Goal: Information Seeking & Learning: Learn about a topic

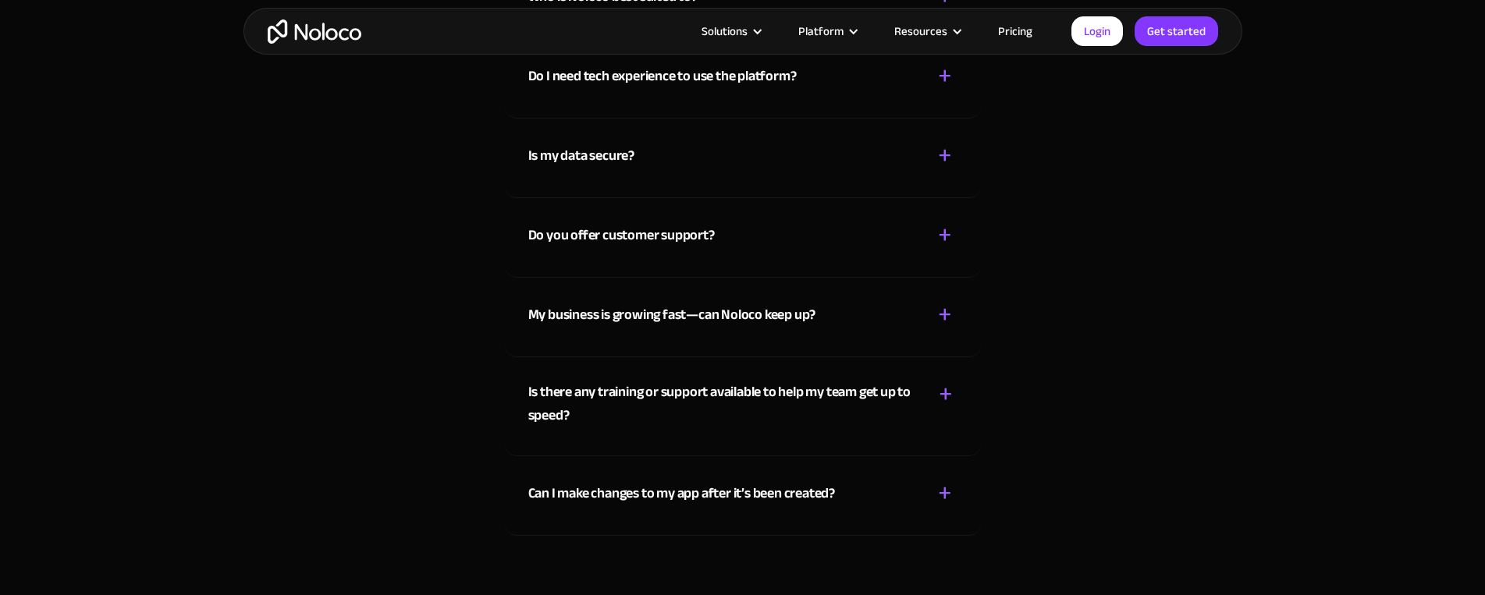
scroll to position [7711, 0]
click at [1022, 34] on link "Pricing" at bounding box center [1015, 31] width 73 height 20
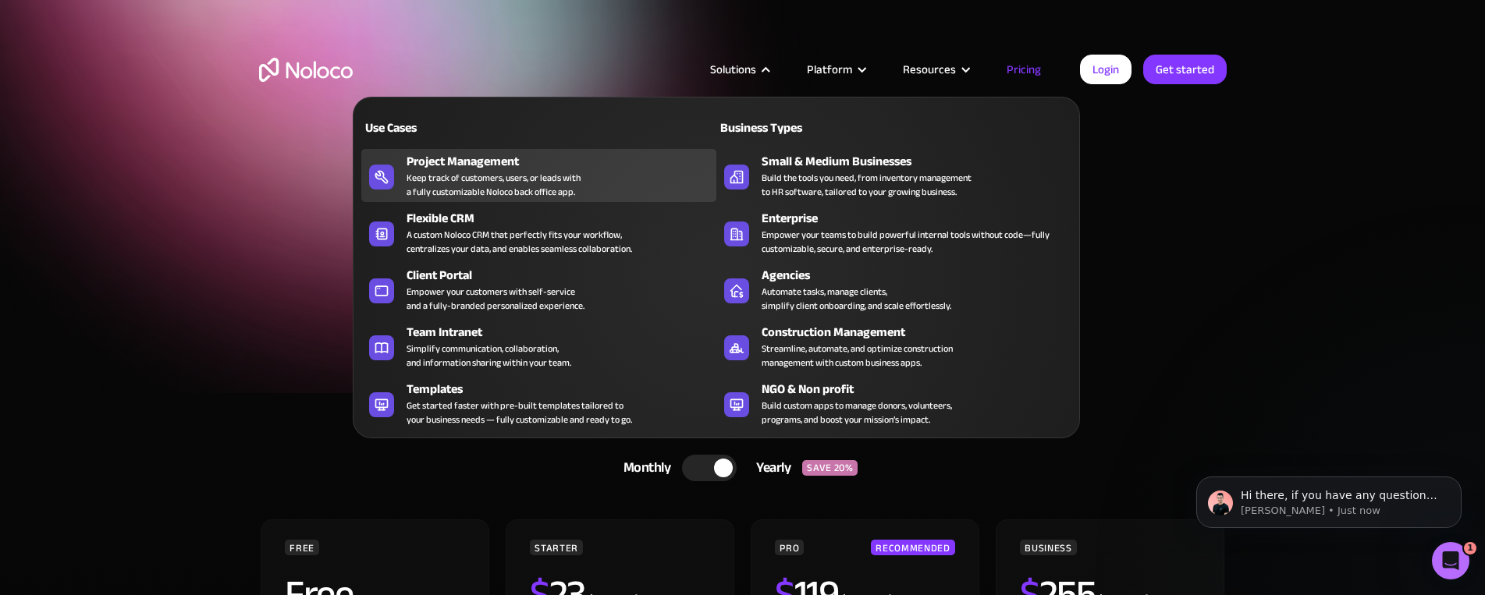
click at [460, 185] on div "Keep track of customers, users, or leads with a fully customizable Noloco back …" at bounding box center [494, 185] width 174 height 28
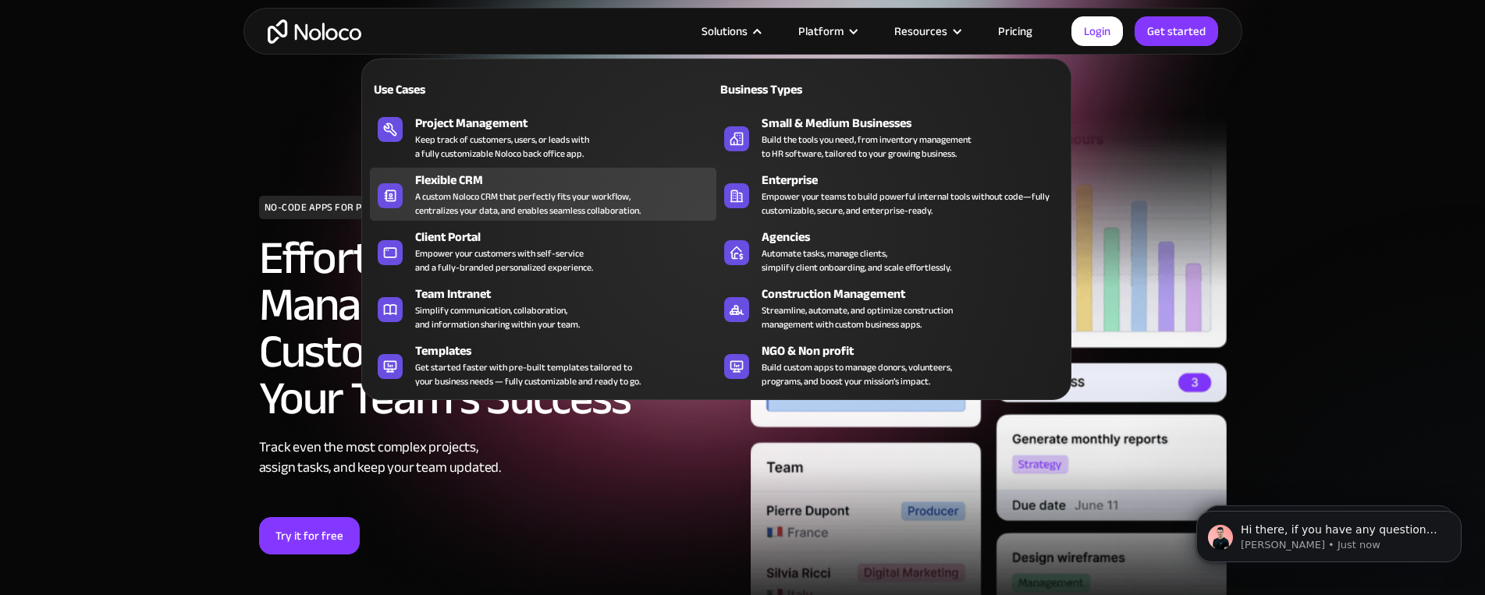
click at [489, 190] on div "A custom Noloco CRM that perfectly fits your workflow, centralizes your data, a…" at bounding box center [528, 204] width 226 height 28
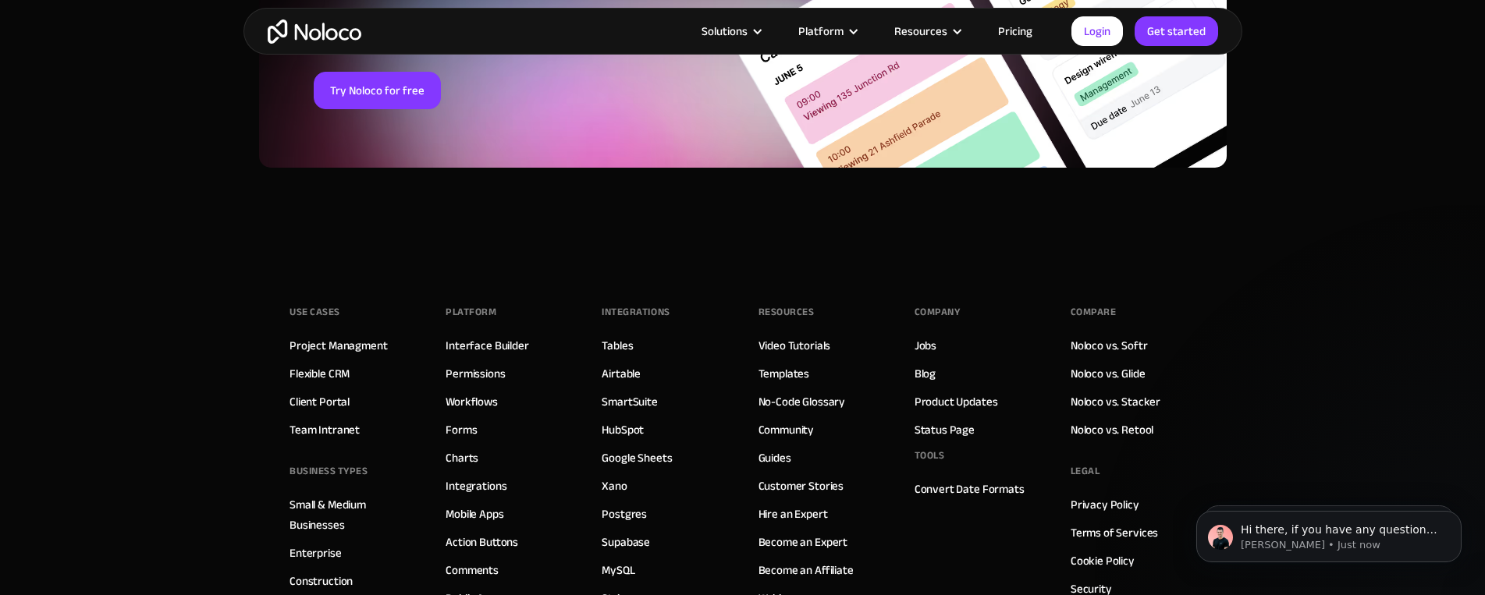
scroll to position [6461, 0]
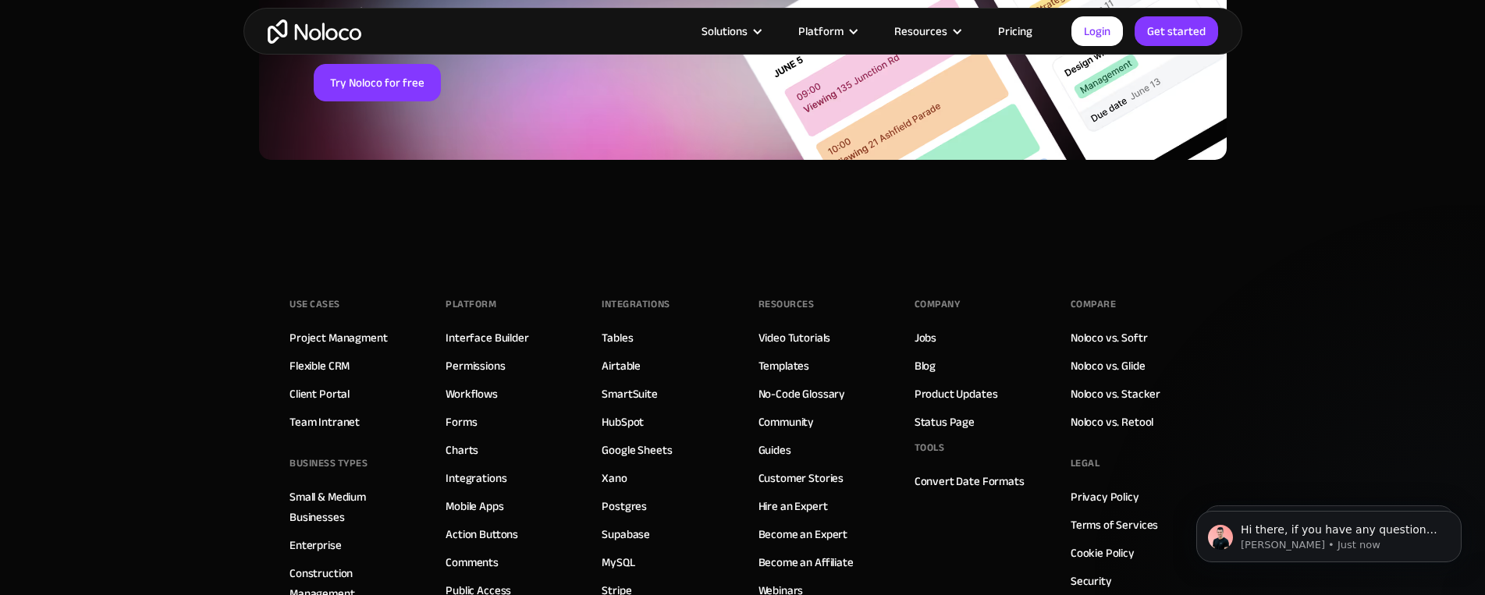
click at [627, 250] on div "Use Cases Project Managment Flexible CRM Client Portal Team Intranet BUSINESS T…" at bounding box center [743, 542] width 906 height 593
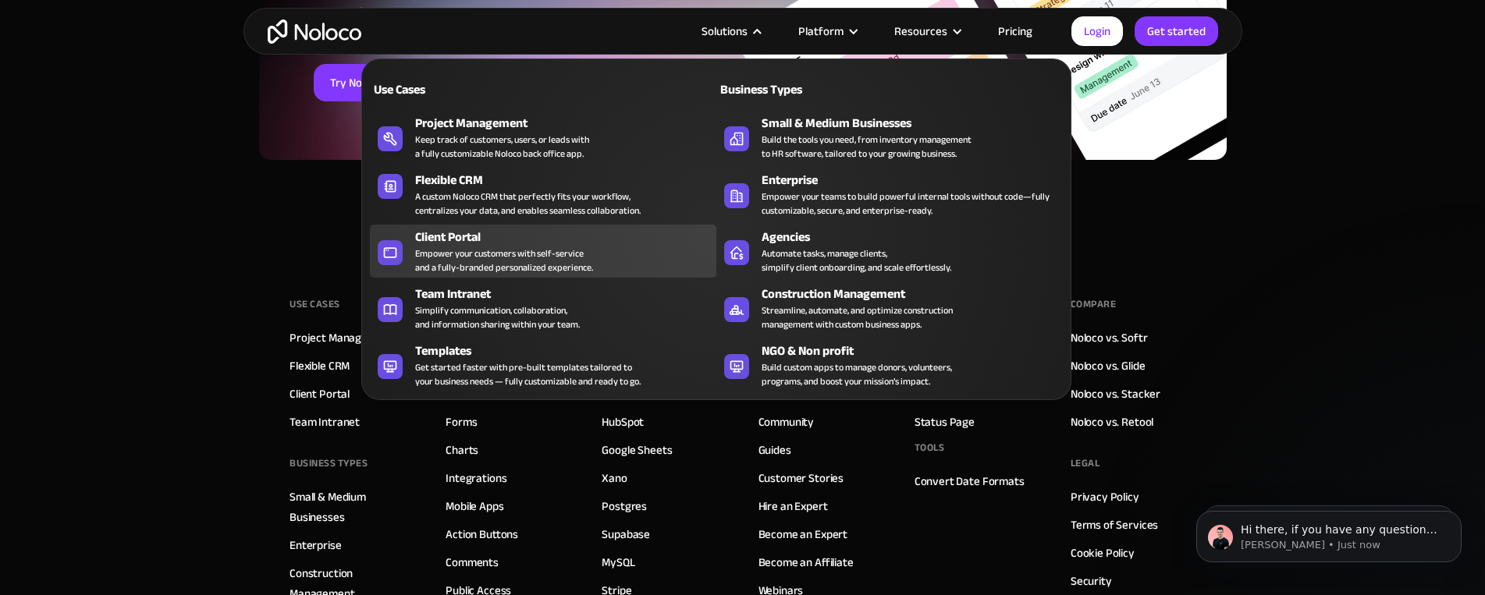
scroll to position [6470, 0]
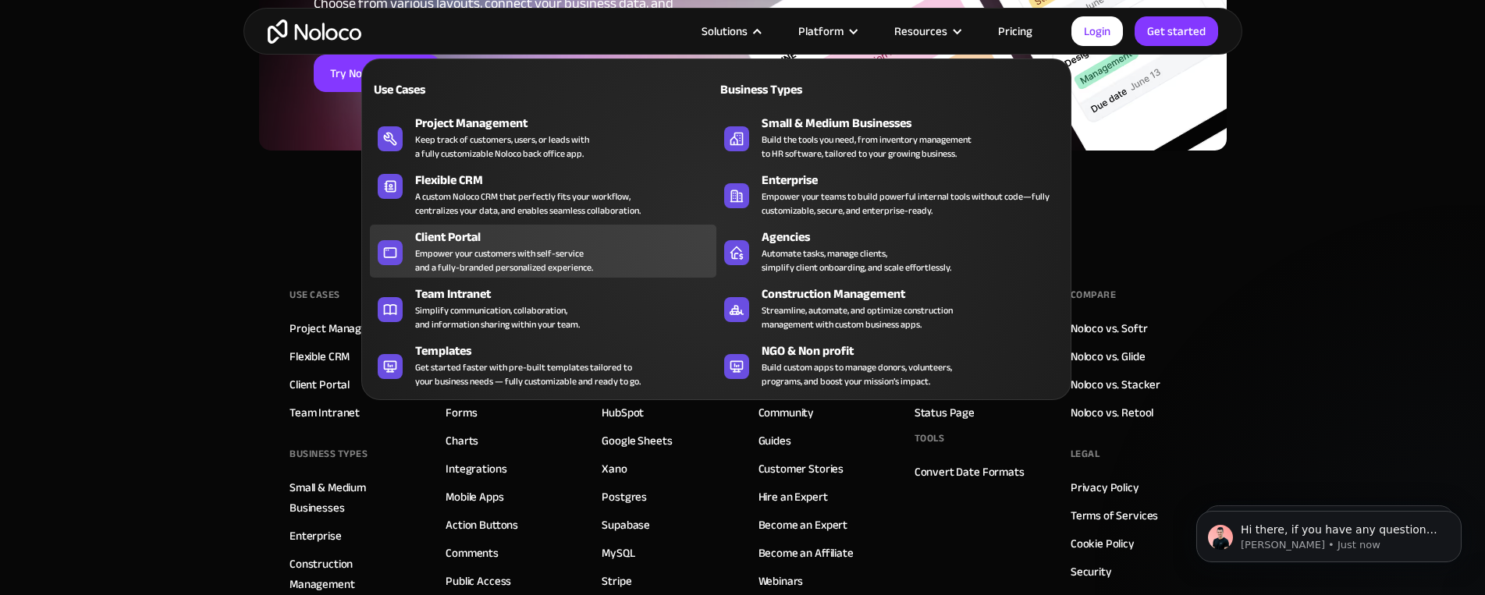
click at [480, 256] on div "Empower your customers with self-service and a fully-branded personalized exper…" at bounding box center [504, 261] width 178 height 28
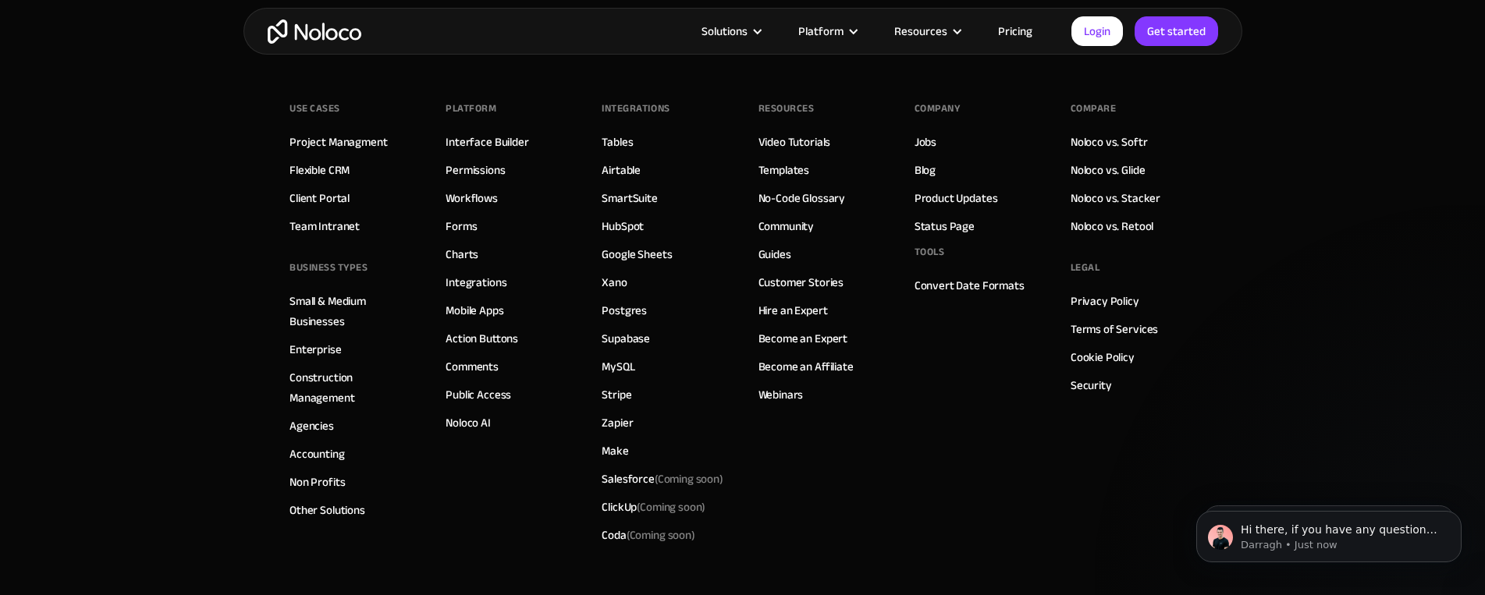
scroll to position [8695, 0]
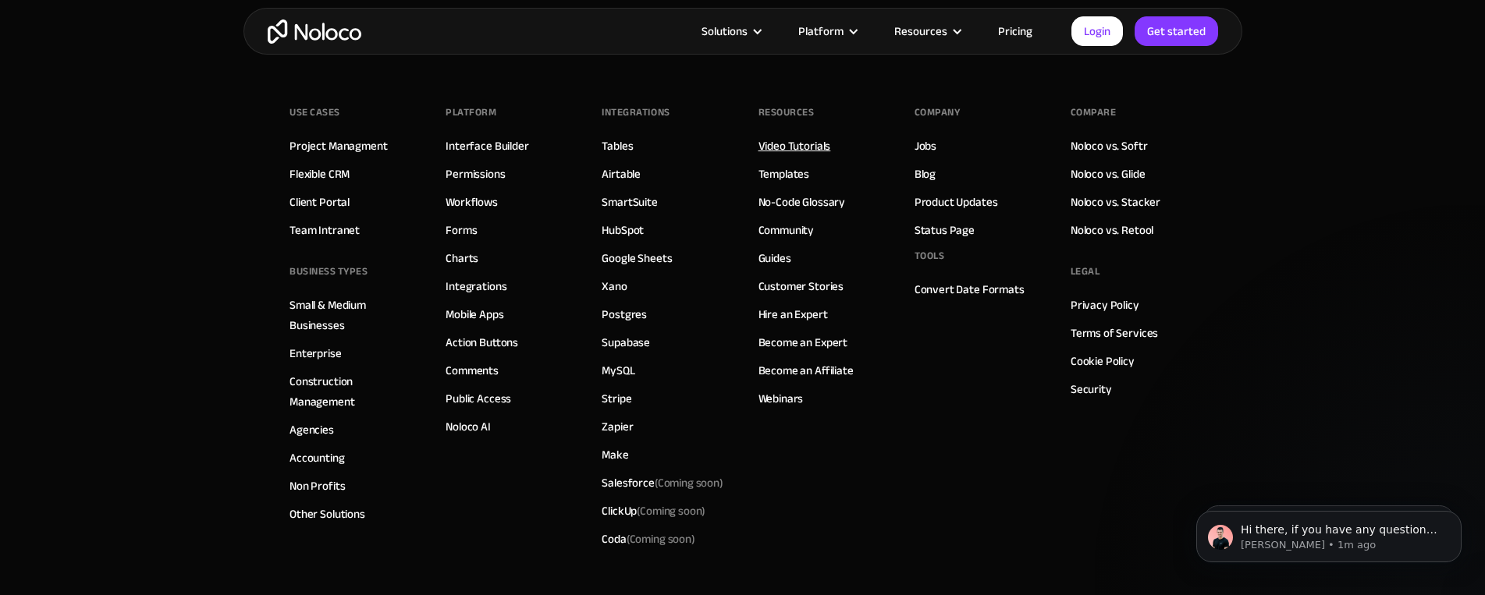
click at [790, 148] on link "Video Tutorials" at bounding box center [795, 146] width 73 height 20
